Goal: Information Seeking & Learning: Find specific page/section

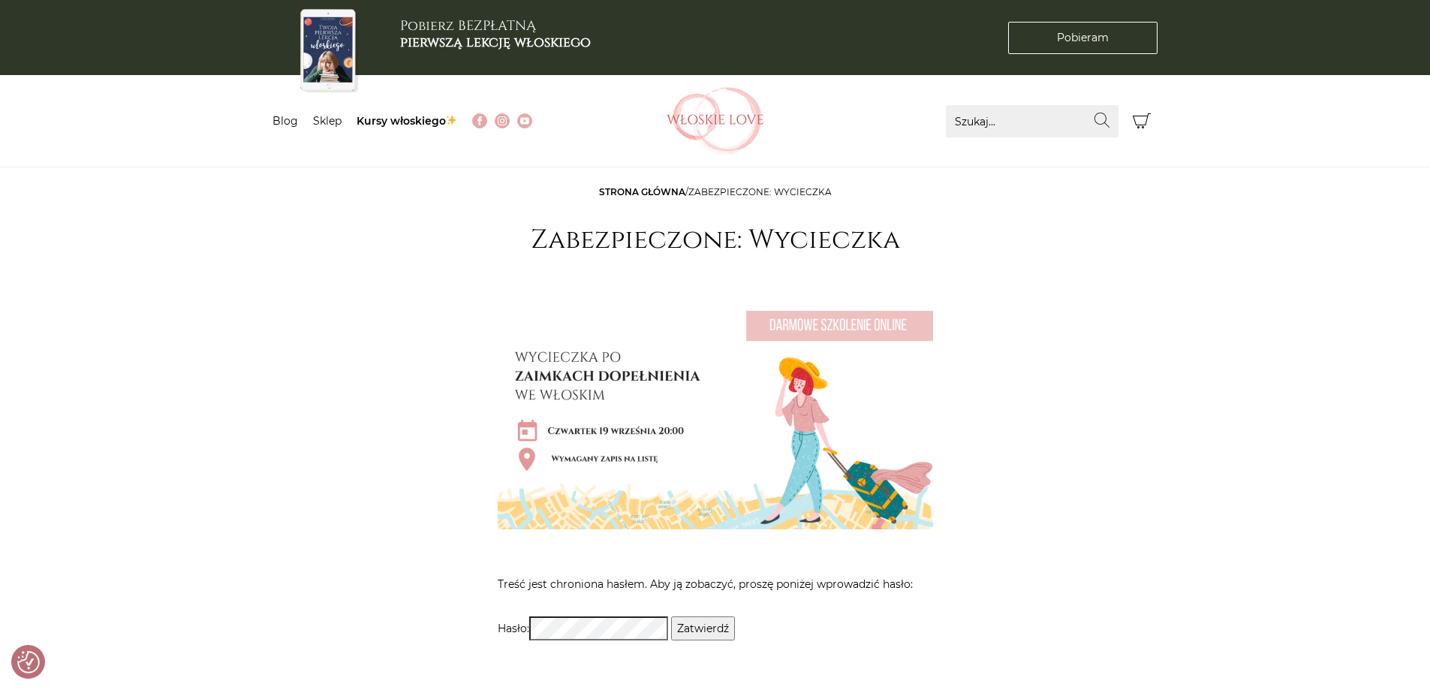
click at [723, 629] on input "Zatwierdź" at bounding box center [703, 628] width 64 height 24
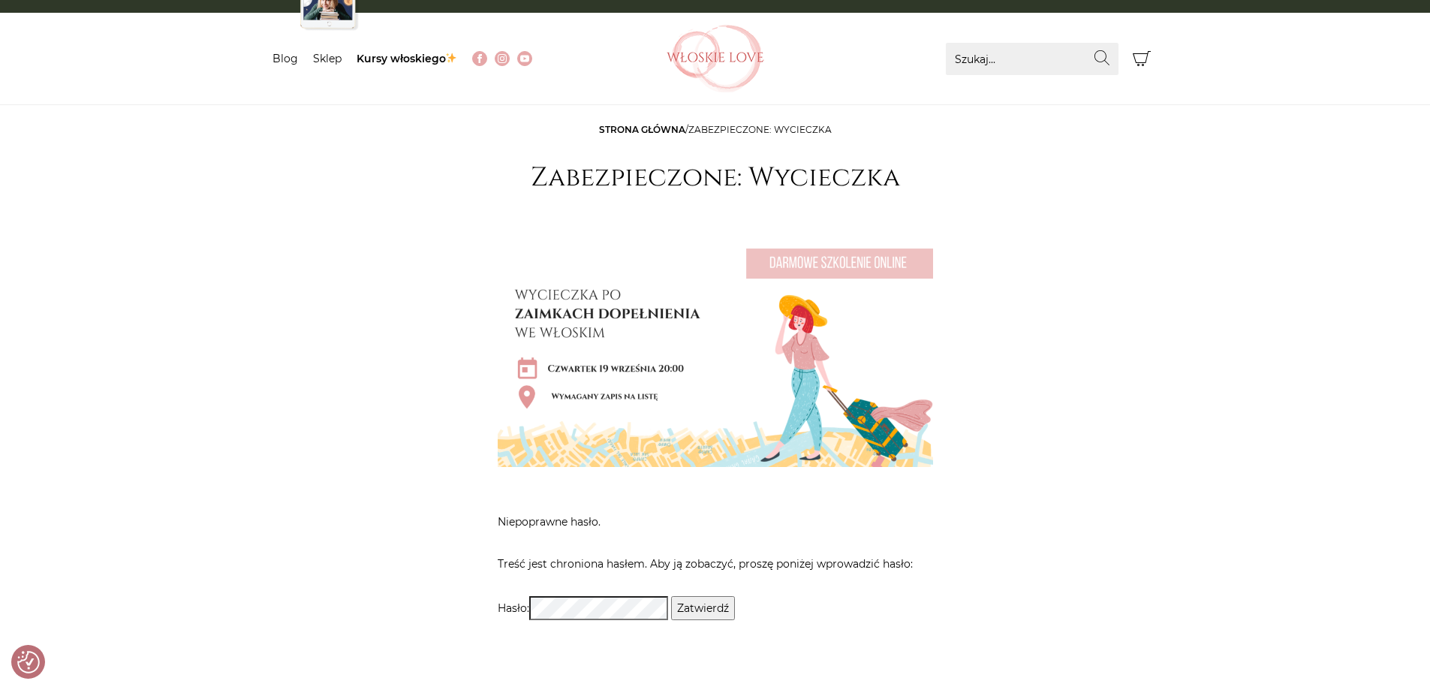
scroll to position [225, 0]
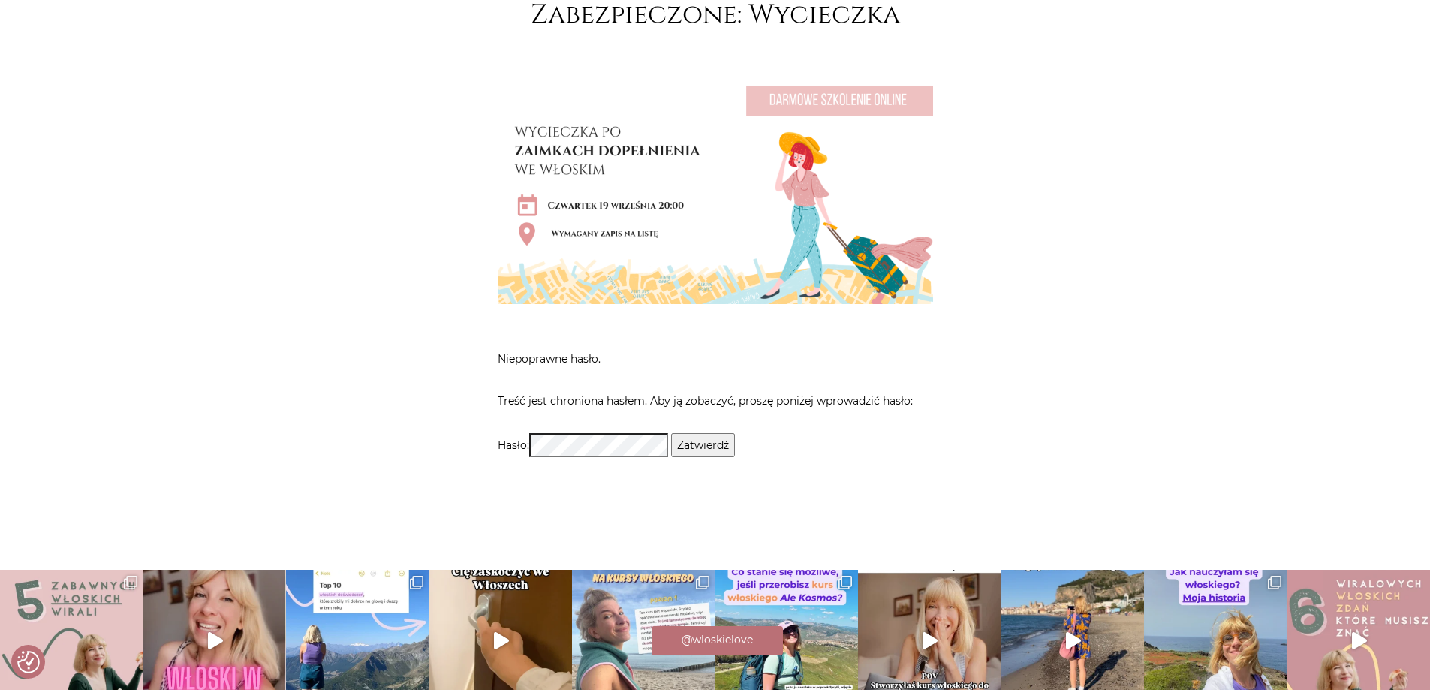
click at [718, 452] on input "Zatwierdź" at bounding box center [703, 445] width 64 height 24
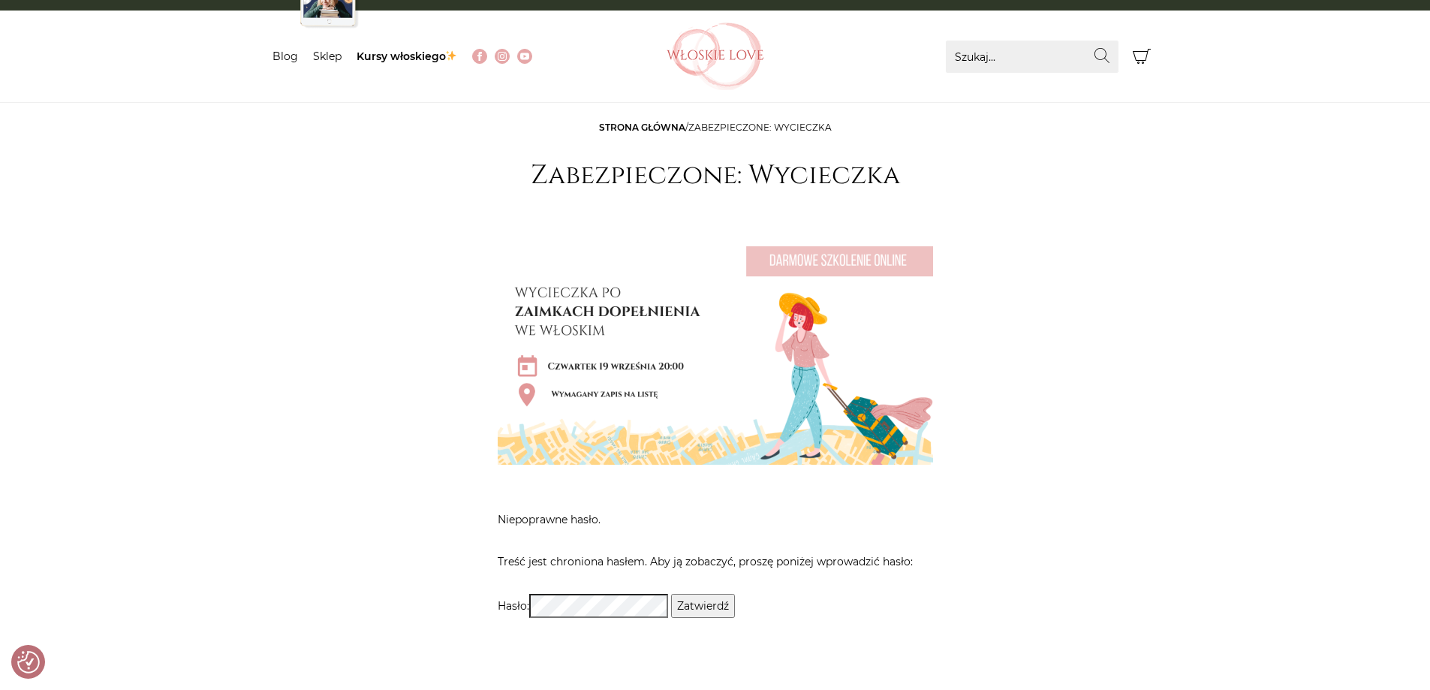
scroll to position [150, 0]
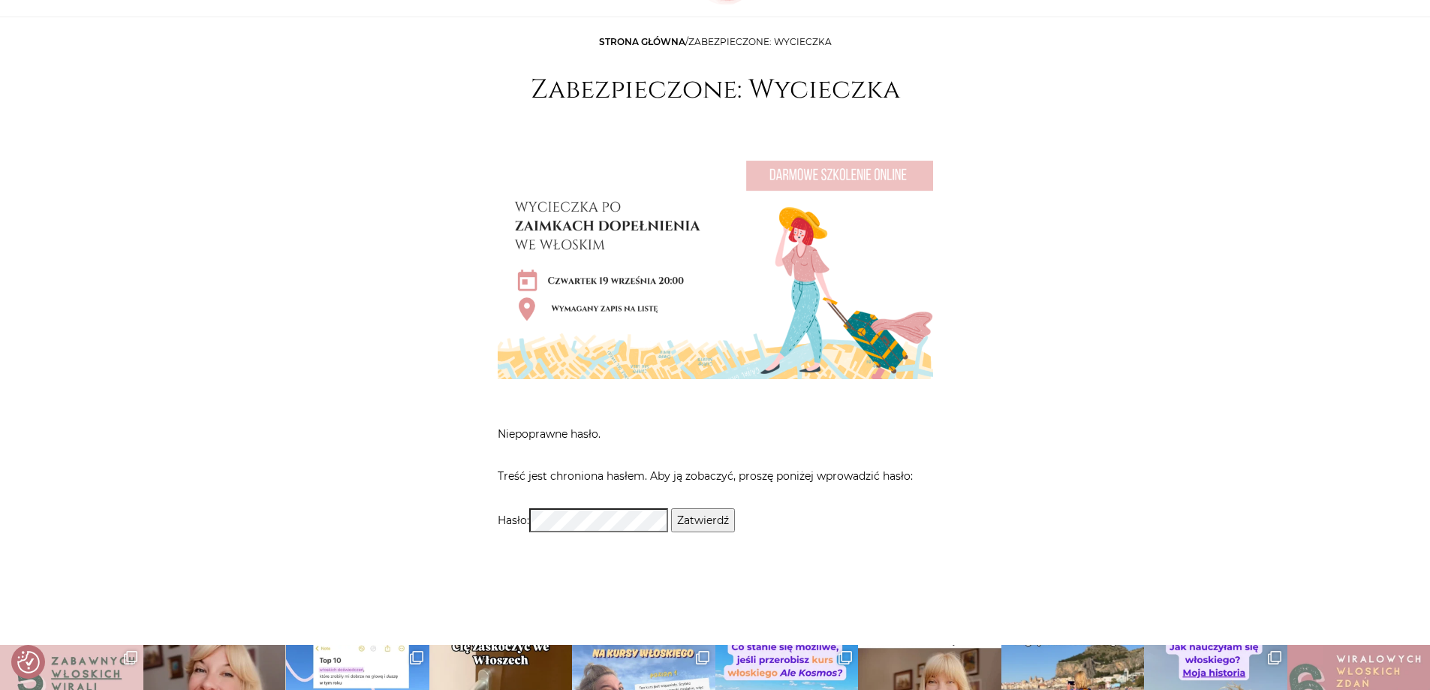
click at [726, 522] on input "Zatwierdź" at bounding box center [703, 520] width 64 height 24
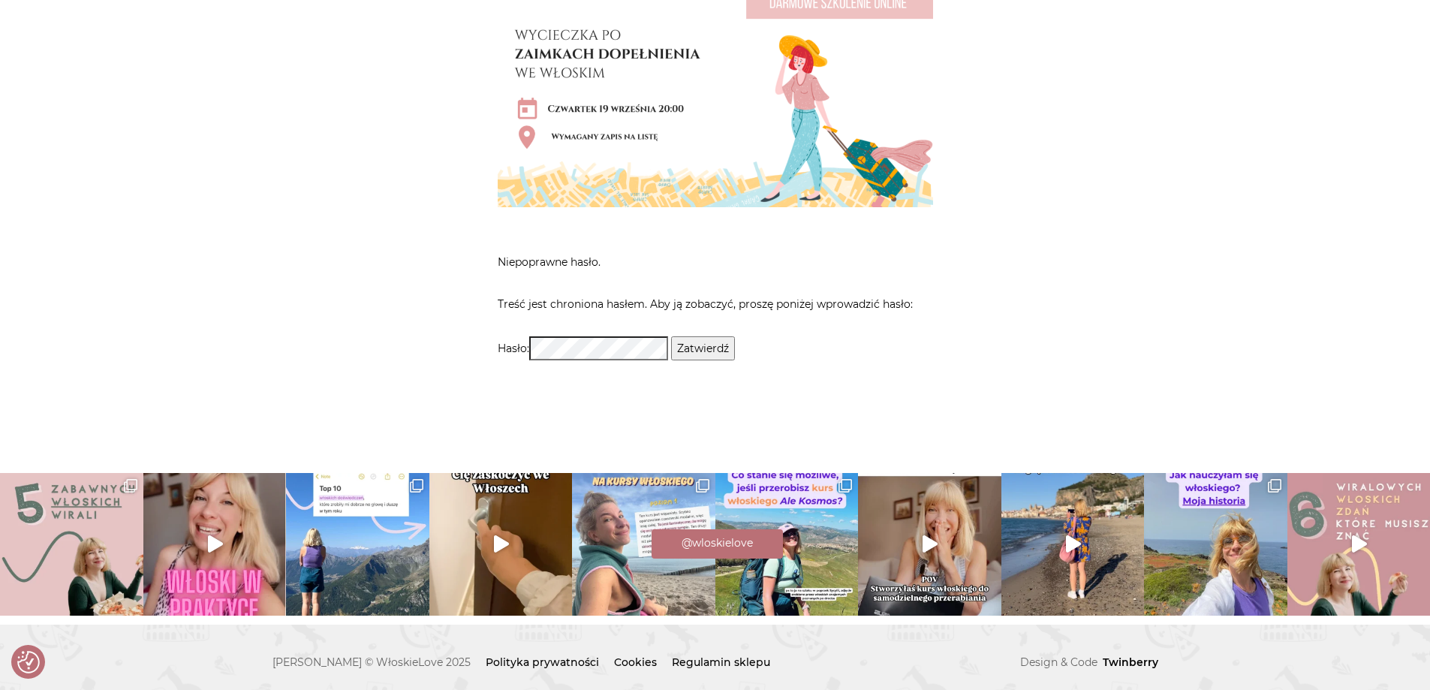
scroll to position [330, 0]
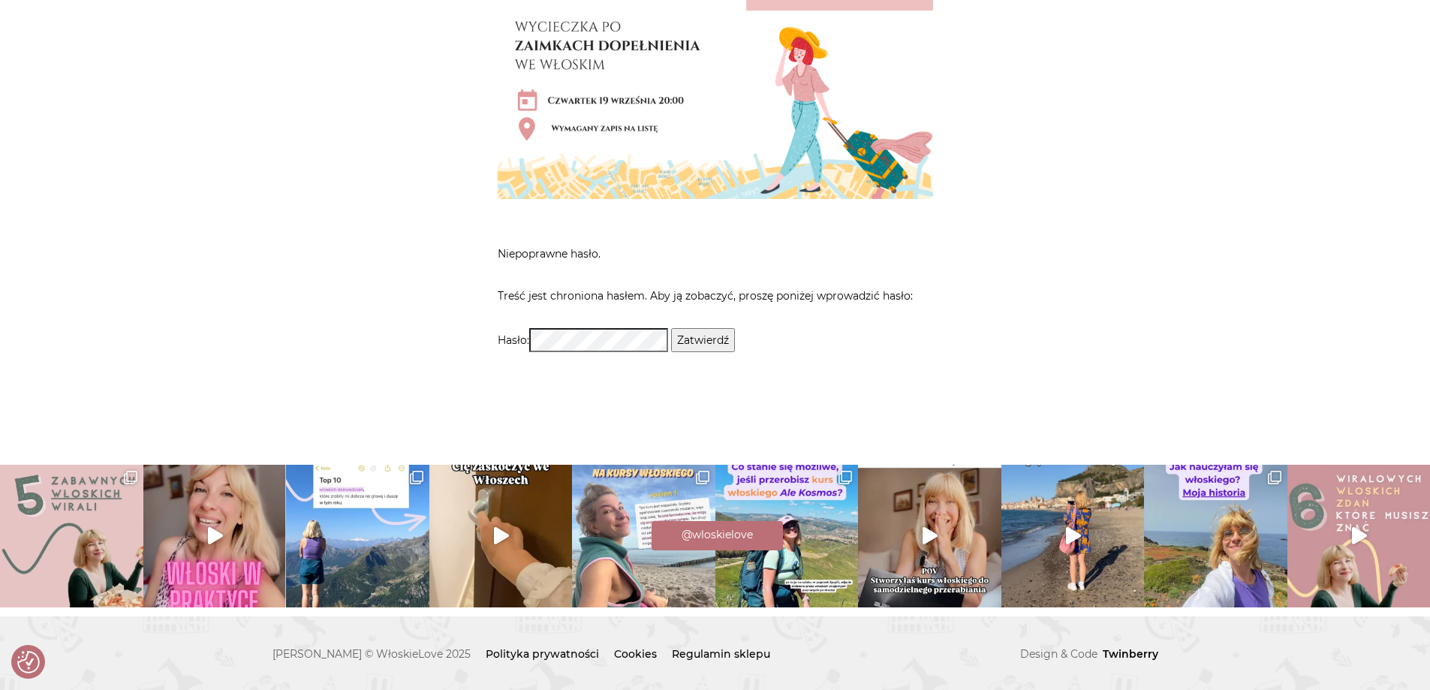
click at [718, 344] on input "Zatwierdź" at bounding box center [703, 340] width 64 height 24
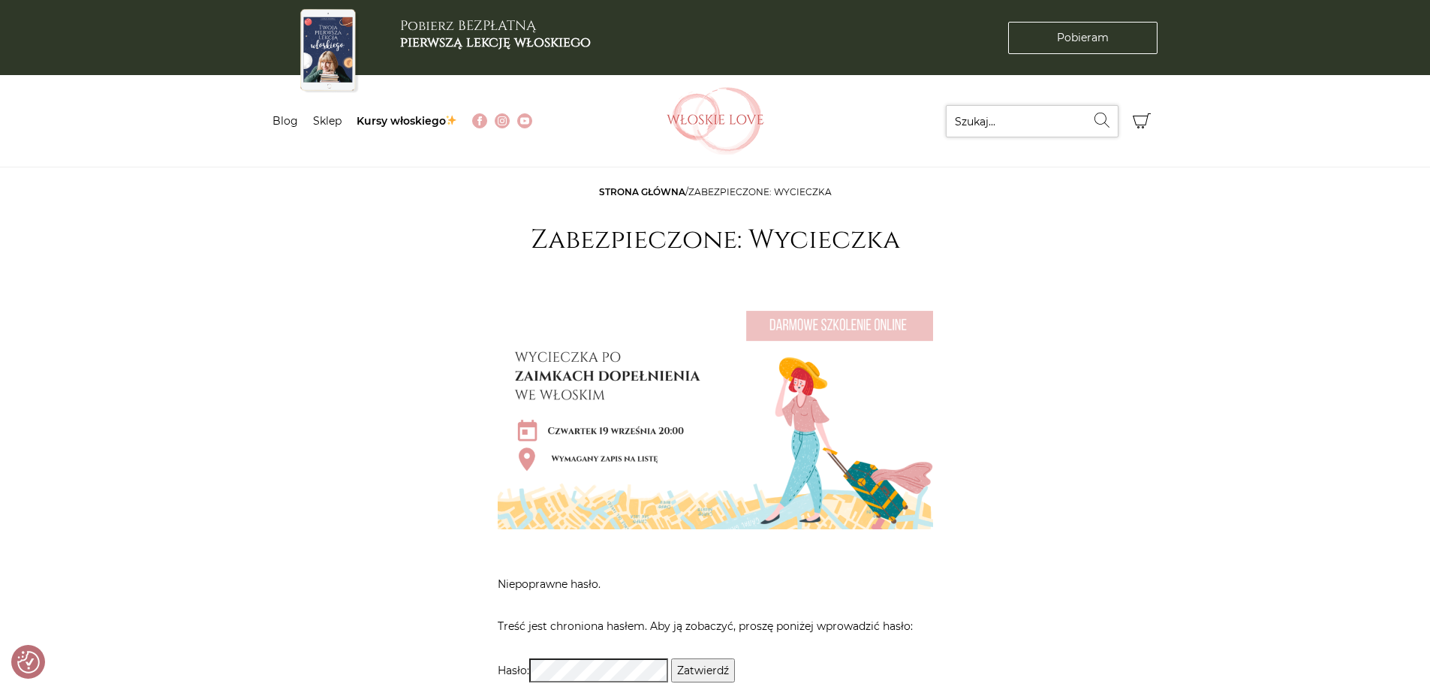
click at [971, 118] on input "Szukaj..." at bounding box center [1032, 121] width 173 height 32
type input "zaimki dopełnienia"
click at [1086, 105] on button "Wyszukaj" at bounding box center [1102, 120] width 32 height 30
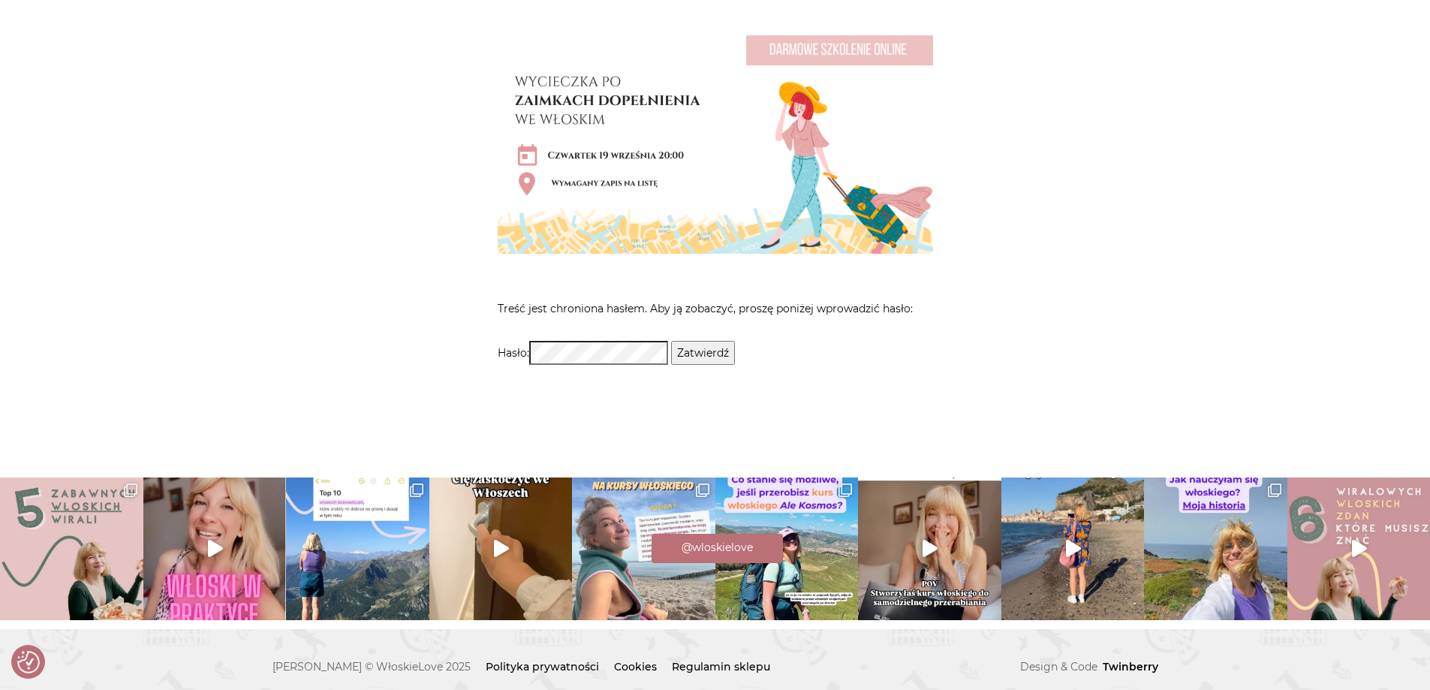
scroll to position [288, 0]
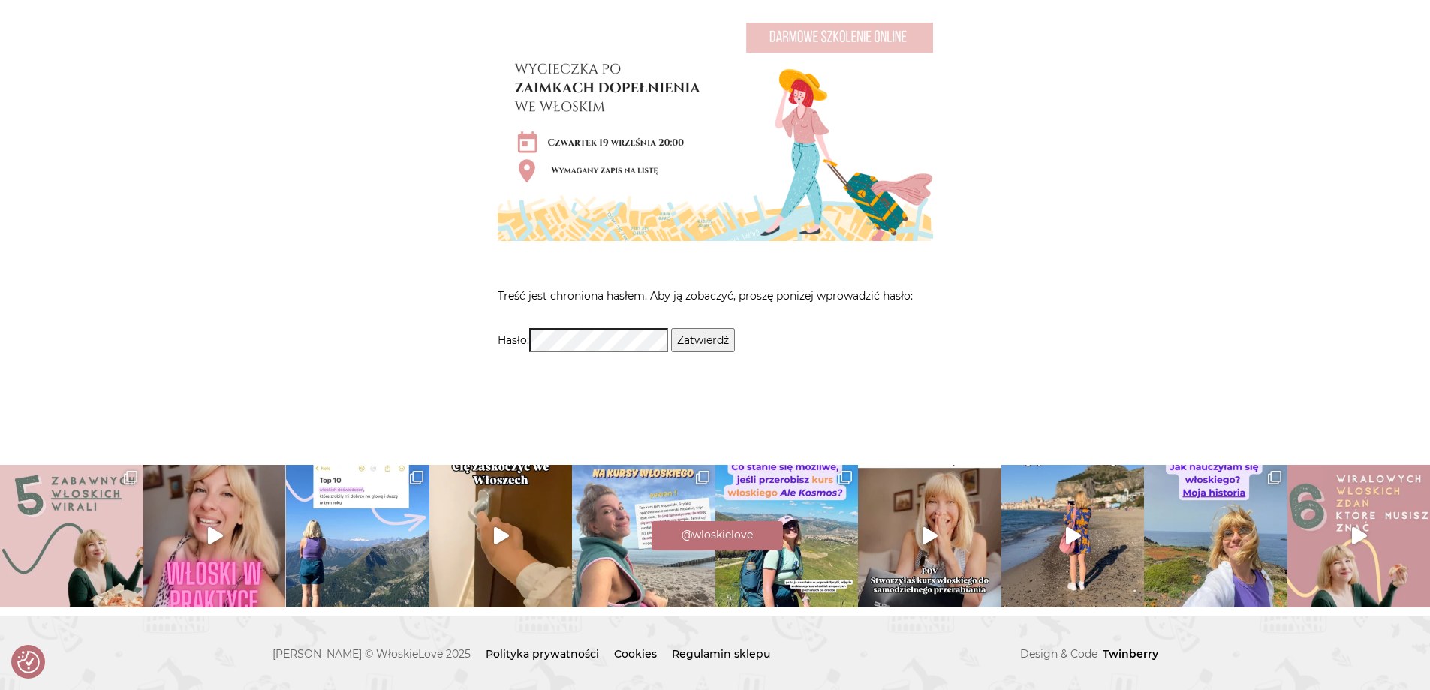
click at [671, 328] on input "Zatwierdź" at bounding box center [703, 340] width 64 height 24
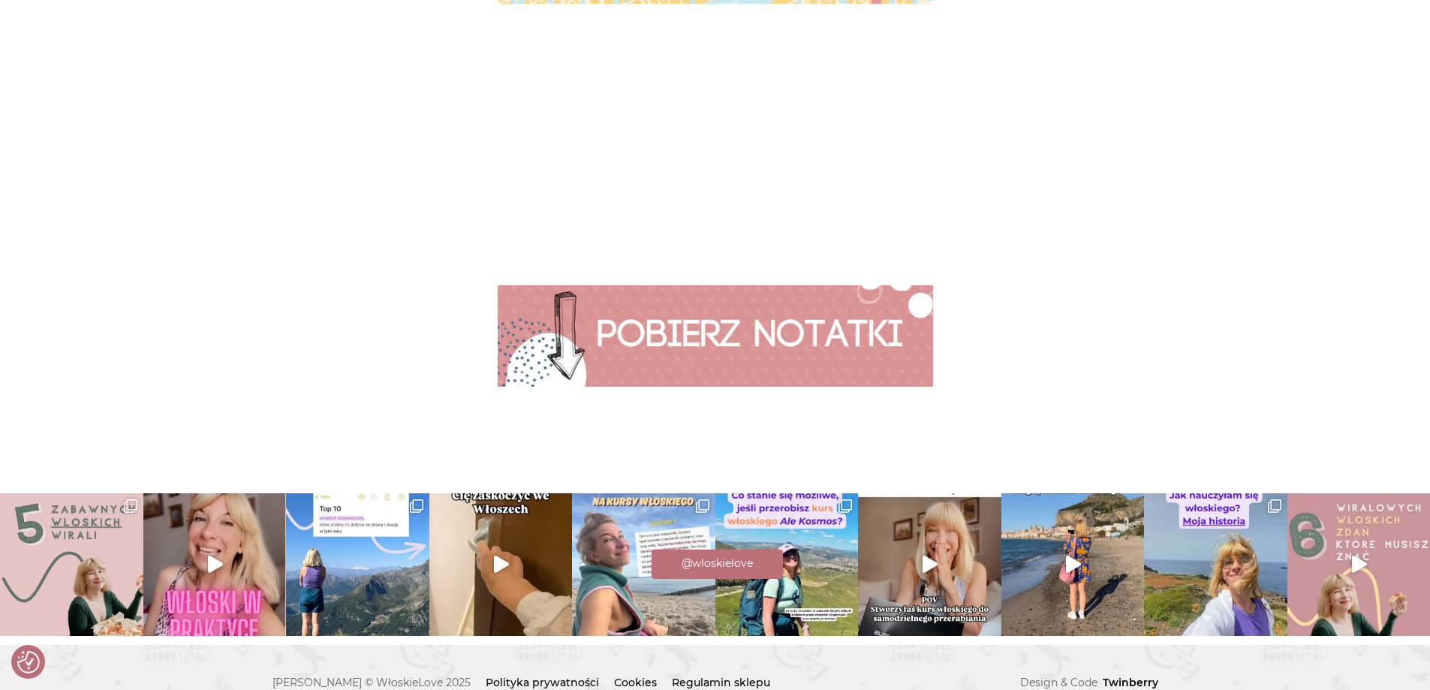
scroll to position [554, 0]
